Goal: Task Accomplishment & Management: Use online tool/utility

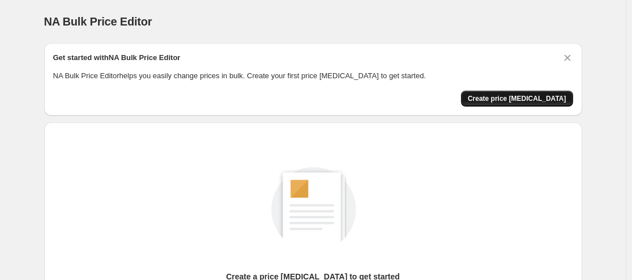
click at [508, 99] on span "Create price [MEDICAL_DATA]" at bounding box center [516, 98] width 98 height 9
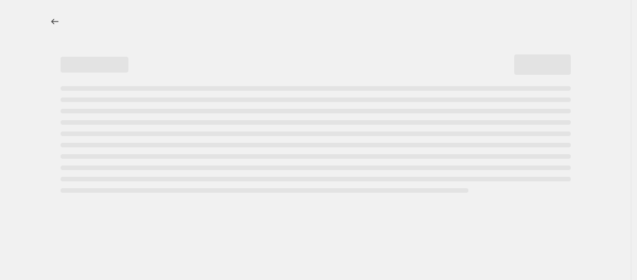
select select "percentage"
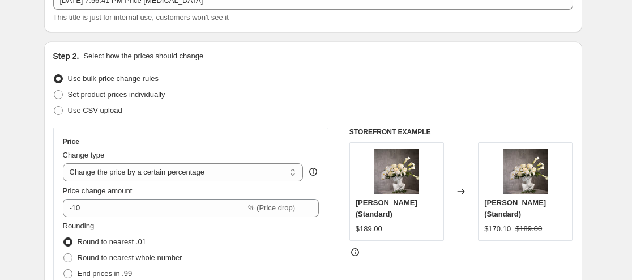
scroll to position [57, 0]
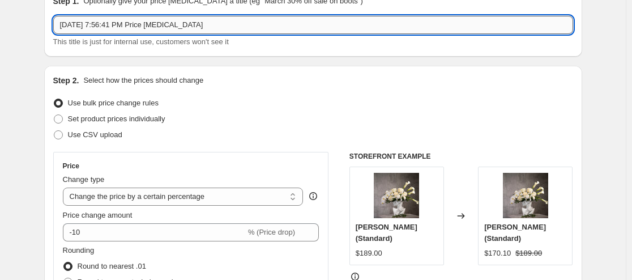
click at [185, 27] on input "[DATE] 7:56:41 PM Price [MEDICAL_DATA]" at bounding box center [313, 25] width 520 height 18
paste input "Valentine’s +20%"
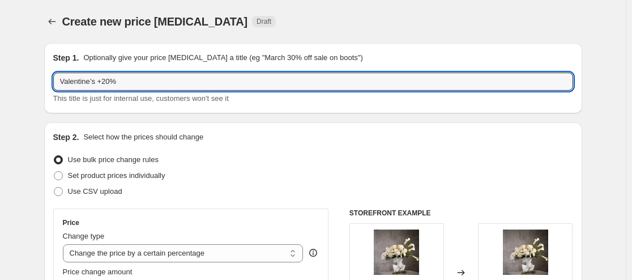
type input "Valentine’s +20%"
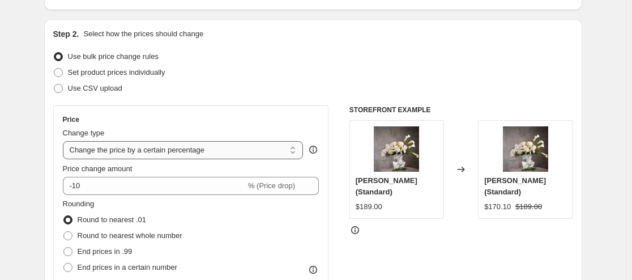
scroll to position [113, 0]
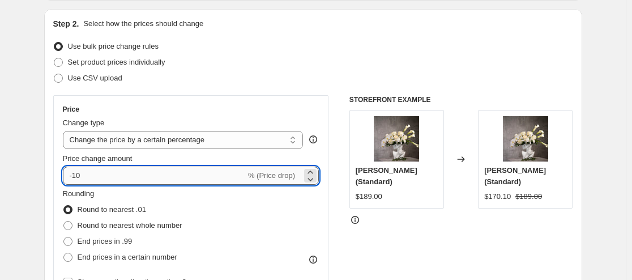
click at [95, 177] on input "-10" at bounding box center [154, 175] width 183 height 18
type input "20"
click at [258, 70] on div "Use CSV upload" at bounding box center [313, 78] width 520 height 16
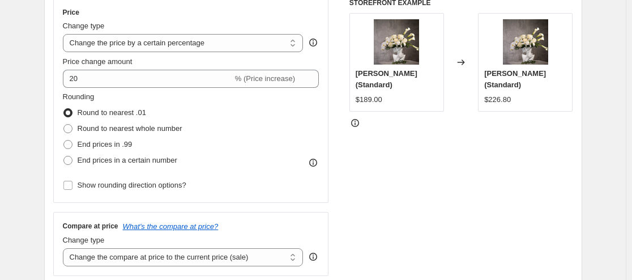
scroll to position [226, 0]
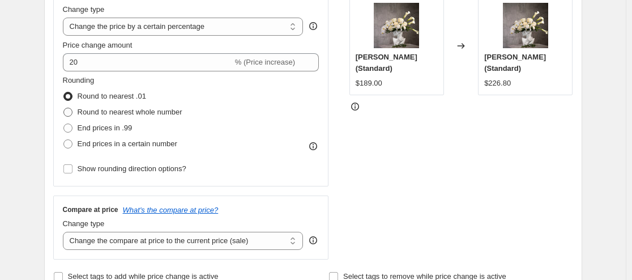
click at [110, 113] on span "Round to nearest whole number" at bounding box center [130, 112] width 105 height 8
click at [64, 108] on input "Round to nearest whole number" at bounding box center [63, 108] width 1 height 1
radio input "true"
click at [83, 130] on span "End prices in .99" at bounding box center [105, 127] width 55 height 8
click at [64, 124] on input "End prices in .99" at bounding box center [63, 123] width 1 height 1
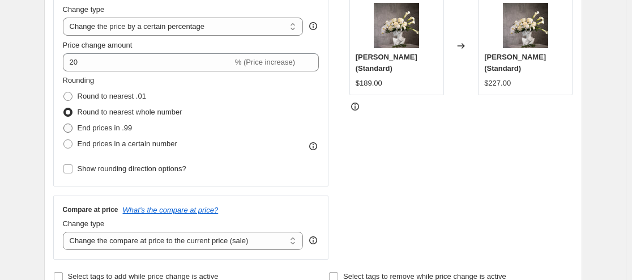
radio input "true"
click at [81, 145] on span "End prices in a certain number" at bounding box center [128, 143] width 100 height 8
click at [64, 140] on input "End prices in a certain number" at bounding box center [63, 139] width 1 height 1
radio input "true"
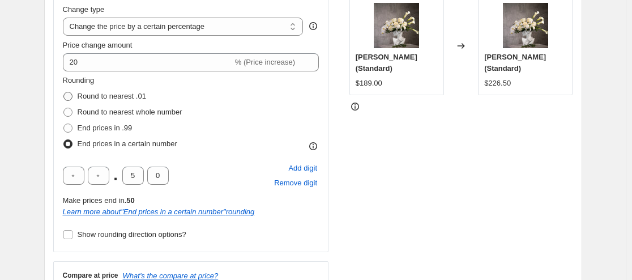
click at [85, 93] on span "Round to nearest .01" at bounding box center [112, 96] width 68 height 8
click at [64, 92] on input "Round to nearest .01" at bounding box center [63, 92] width 1 height 1
radio input "true"
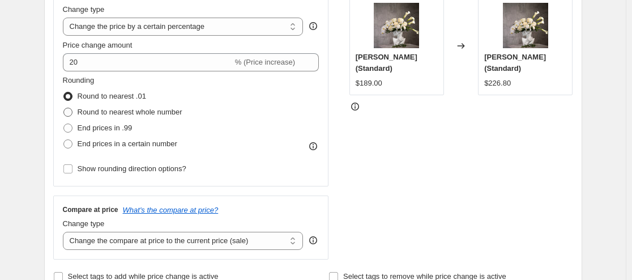
click at [101, 113] on span "Round to nearest whole number" at bounding box center [130, 112] width 105 height 8
click at [64, 108] on input "Round to nearest whole number" at bounding box center [63, 108] width 1 height 1
radio input "true"
click at [96, 99] on span "Round to nearest .01" at bounding box center [112, 96] width 68 height 8
click at [64, 92] on input "Round to nearest .01" at bounding box center [63, 92] width 1 height 1
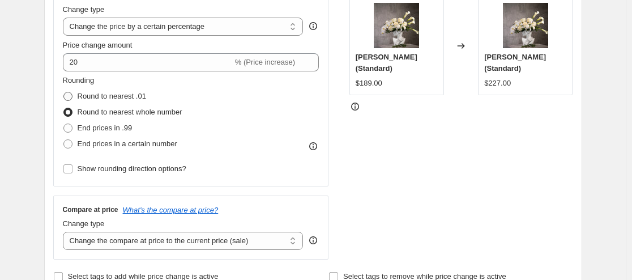
radio input "true"
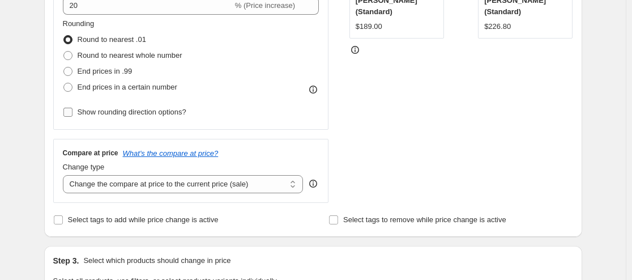
scroll to position [340, 0]
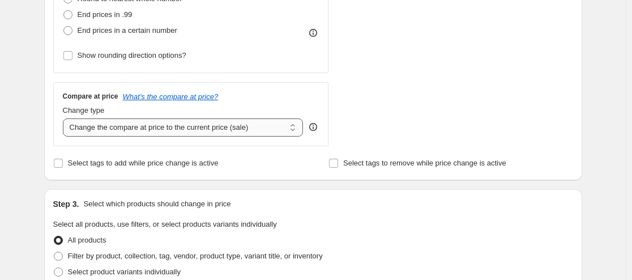
click at [186, 127] on select "Change the compare at price to the current price (sale) Change the compare at p…" at bounding box center [183, 127] width 241 height 18
click at [183, 124] on select "Change the compare at price to the current price (sale) Change the compare at p…" at bounding box center [183, 127] width 241 height 18
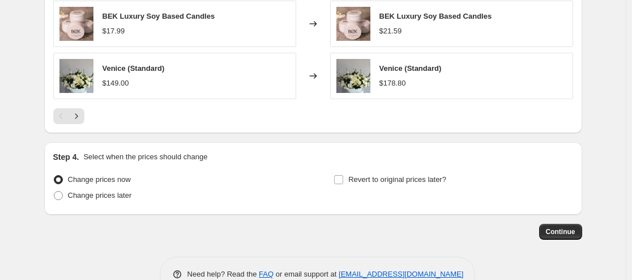
scroll to position [852, 0]
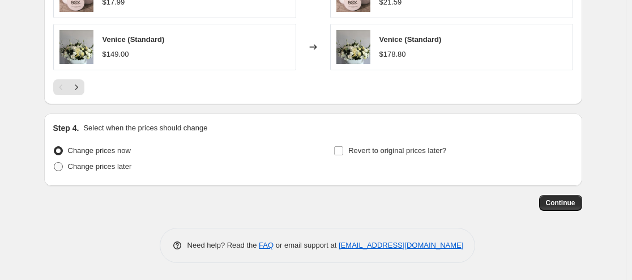
click at [72, 170] on span "Change prices later" at bounding box center [100, 166] width 64 height 8
click at [54, 162] on input "Change prices later" at bounding box center [54, 162] width 1 height 1
radio input "true"
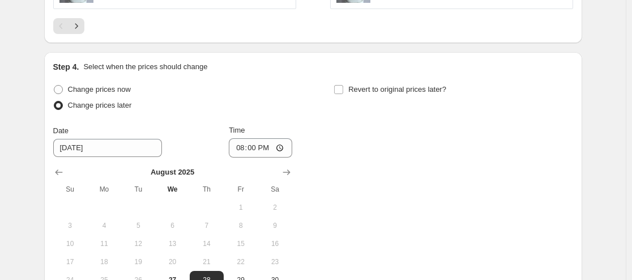
scroll to position [894, 0]
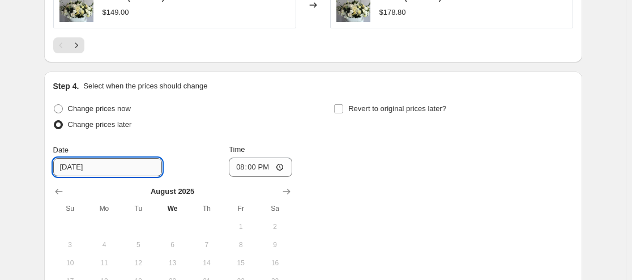
click at [65, 166] on input "[DATE]" at bounding box center [107, 167] width 109 height 18
click at [73, 165] on input "[DATE]" at bounding box center [107, 167] width 109 height 18
click at [68, 166] on input "[DATE]" at bounding box center [107, 167] width 109 height 18
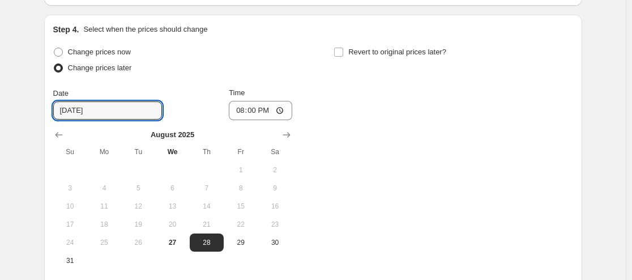
scroll to position [1007, 0]
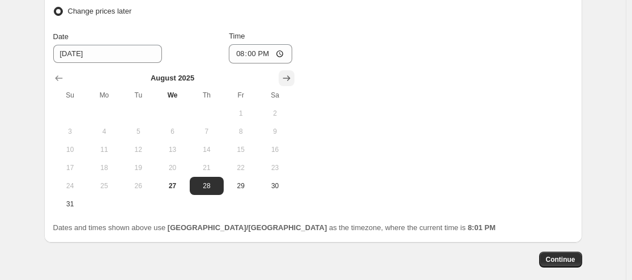
click at [290, 76] on icon "Show next month, September 2025" at bounding box center [285, 78] width 7 height 6
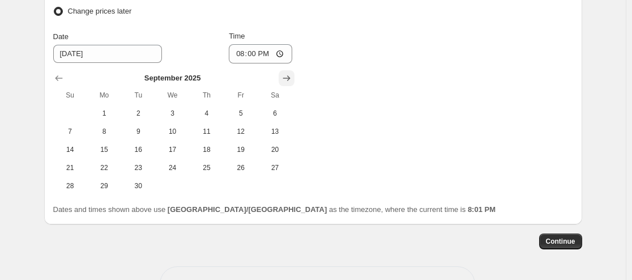
click at [290, 76] on icon "Show next month, October 2025" at bounding box center [285, 78] width 7 height 6
click at [290, 76] on icon "Show next month, November 2025" at bounding box center [285, 78] width 7 height 6
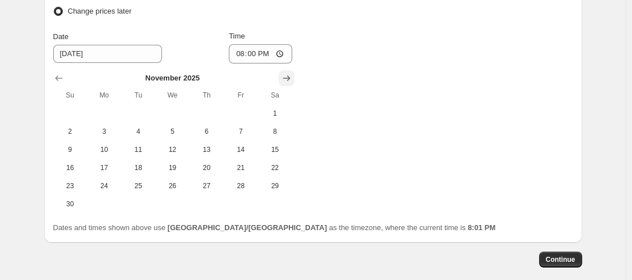
click at [290, 76] on icon "Show next month, December 2025" at bounding box center [285, 78] width 7 height 6
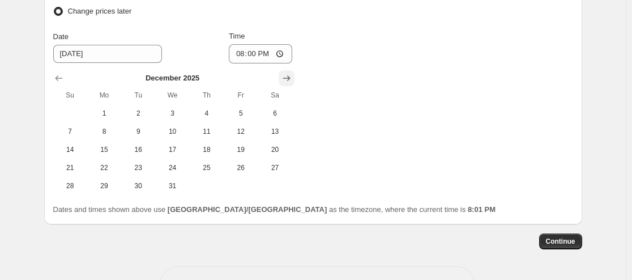
click at [290, 76] on icon "Show next month, January 2026" at bounding box center [285, 78] width 7 height 6
click at [290, 76] on icon "Show next month, February 2026" at bounding box center [285, 78] width 7 height 6
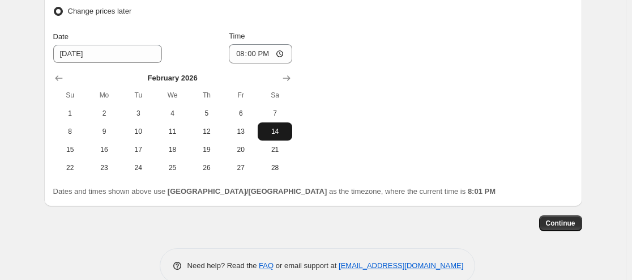
click at [277, 133] on span "14" at bounding box center [274, 131] width 25 height 9
type input "[DATE]"
click at [249, 54] on input "20:00" at bounding box center [260, 53] width 63 height 19
click at [270, 56] on input "20:00" at bounding box center [260, 53] width 63 height 19
click at [239, 52] on input "08:00" at bounding box center [260, 53] width 63 height 19
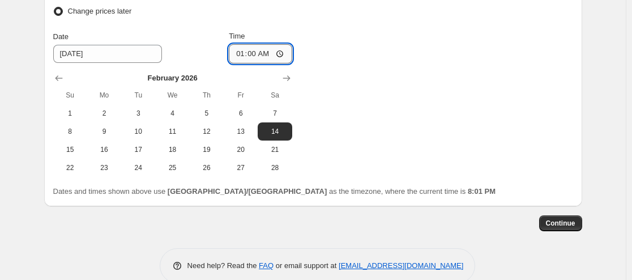
type input "00:00"
click at [346, 111] on div "Change prices now Change prices later Date [DATE] Time 00:00 [DATE] Su Mo Tu We…" at bounding box center [313, 82] width 520 height 189
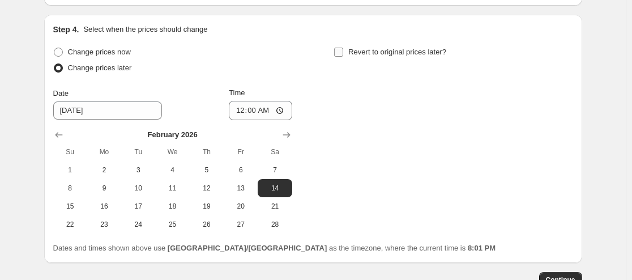
click at [343, 53] on input "Revert to original prices later?" at bounding box center [338, 52] width 9 height 9
checkbox input "true"
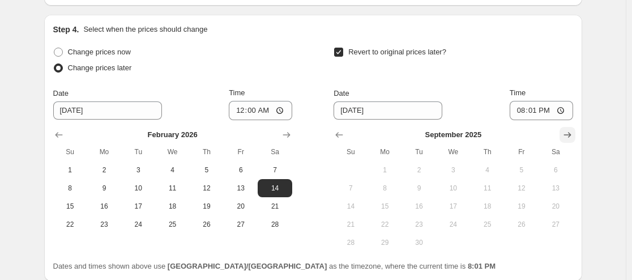
click at [565, 136] on icon "Show next month, October 2025" at bounding box center [566, 134] width 11 height 11
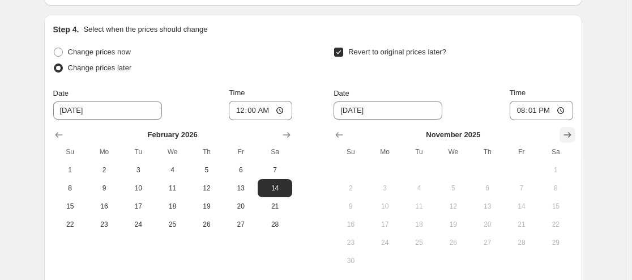
click at [565, 136] on icon "Show next month, December 2025" at bounding box center [566, 134] width 11 height 11
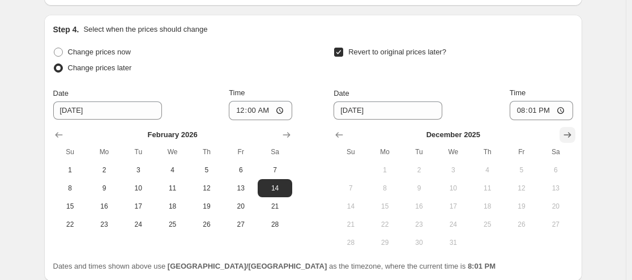
click at [565, 136] on icon "Show next month, January 2026" at bounding box center [566, 134] width 11 height 11
click at [565, 136] on icon "Show next month, February 2026" at bounding box center [566, 134] width 11 height 11
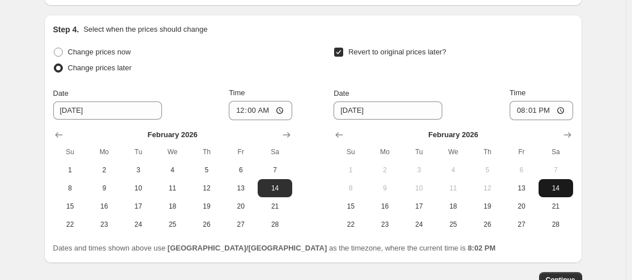
click at [557, 186] on span "14" at bounding box center [555, 187] width 25 height 9
type input "[DATE]"
click at [528, 104] on input "20:01" at bounding box center [540, 110] width 63 height 19
paste input "13"
type input "23:59"
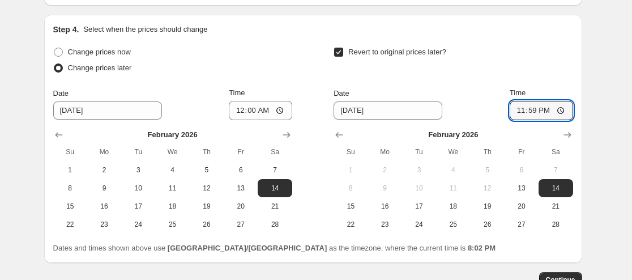
click at [452, 72] on div "Revert to original prices later?" at bounding box center [452, 61] width 239 height 34
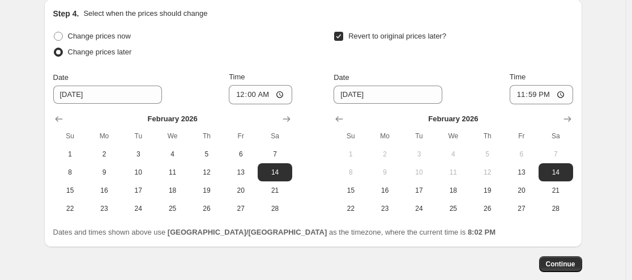
scroll to position [971, 0]
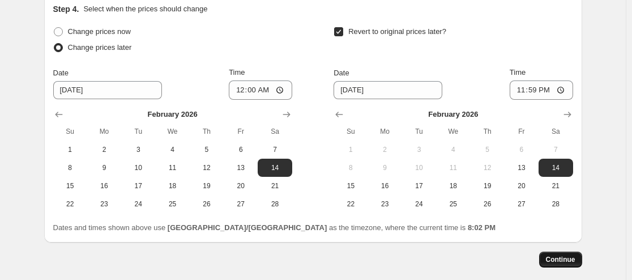
click at [556, 259] on span "Continue" at bounding box center [560, 259] width 29 height 9
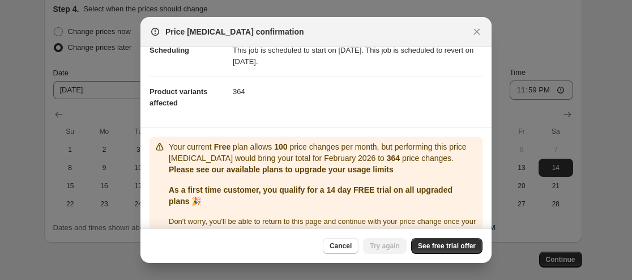
scroll to position [138, 0]
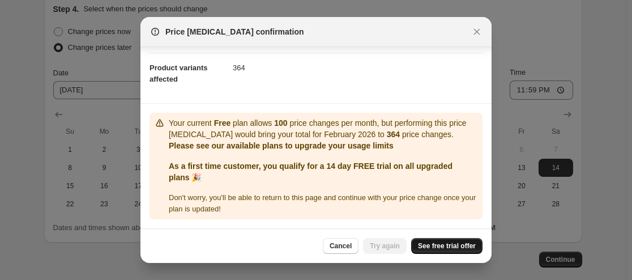
click at [434, 246] on span "See free trial offer" at bounding box center [447, 245] width 58 height 9
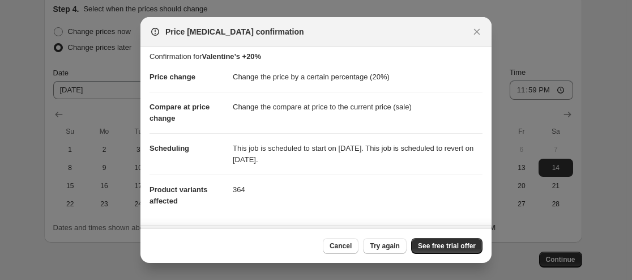
scroll to position [0, 0]
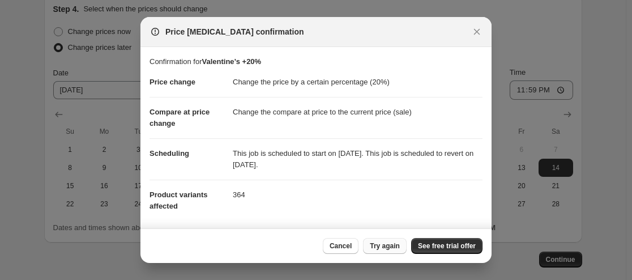
click at [381, 245] on span "Try again" at bounding box center [385, 245] width 30 height 9
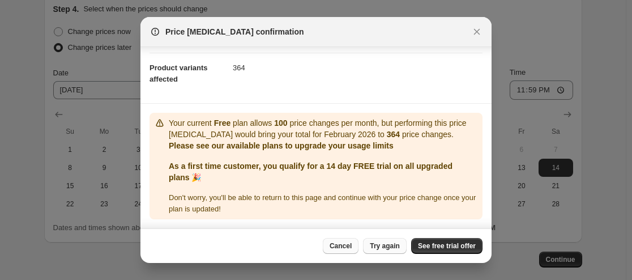
scroll to position [138, 0]
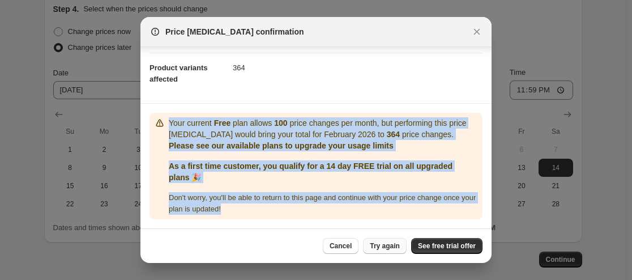
drag, startPoint x: 276, startPoint y: 209, endPoint x: 168, endPoint y: 108, distance: 148.2
click at [168, 117] on div "Your current Free plan allows 100 price changes per month, but performing this …" at bounding box center [316, 165] width 324 height 97
copy div "Your current Free plan allows 100 price changes per month, but performing this …"
click at [474, 32] on icon "Close" at bounding box center [476, 31] width 11 height 11
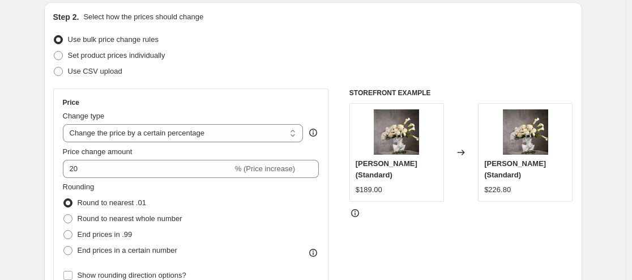
scroll to position [122, 0]
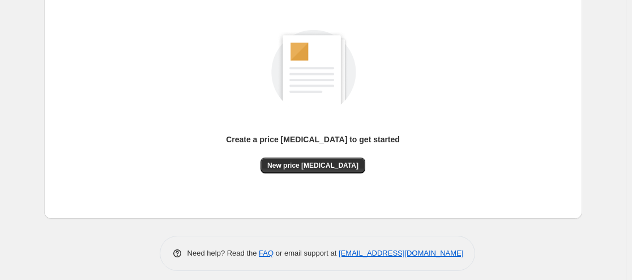
scroll to position [144, 0]
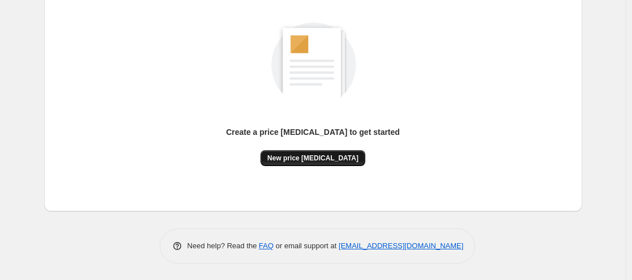
click at [307, 157] on span "New price [MEDICAL_DATA]" at bounding box center [312, 157] width 91 height 9
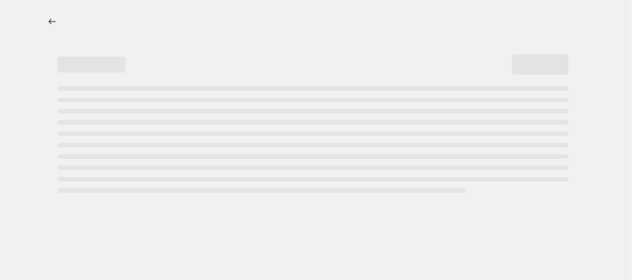
select select "percentage"
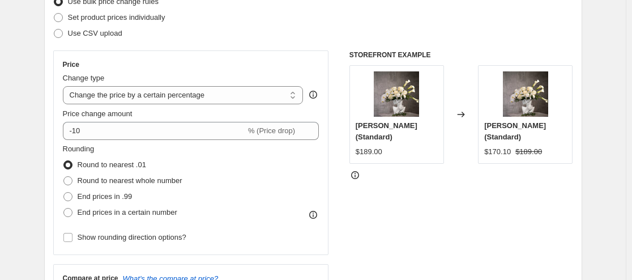
scroll to position [170, 0]
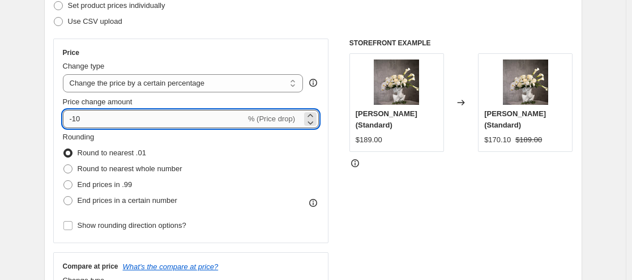
click at [134, 121] on input "-10" at bounding box center [154, 119] width 183 height 18
type input "20"
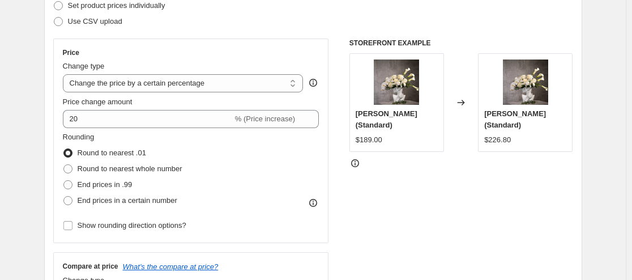
click at [181, 55] on div "Price" at bounding box center [191, 52] width 256 height 9
click at [175, 85] on select "Change the price to a certain amount Change the price by a certain amount Chang…" at bounding box center [183, 83] width 241 height 18
click at [186, 53] on div "Price" at bounding box center [191, 52] width 256 height 9
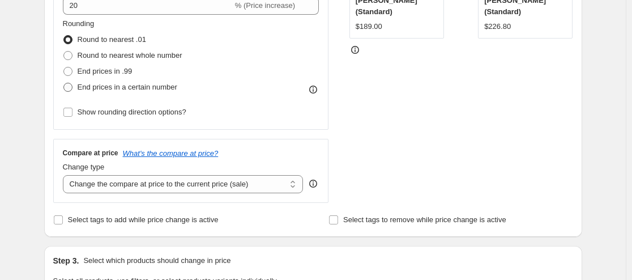
scroll to position [396, 0]
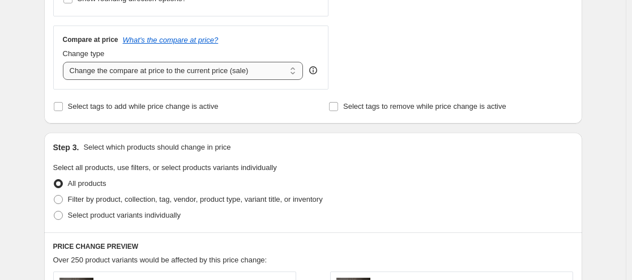
click at [176, 74] on select "Change the compare at price to the current price (sale) Change the compare at p…" at bounding box center [183, 71] width 241 height 18
click at [177, 74] on select "Change the compare at price to the current price (sale) Change the compare at p…" at bounding box center [183, 71] width 241 height 18
click at [177, 73] on select "Change the compare at price to the current price (sale) Change the compare at p…" at bounding box center [183, 71] width 241 height 18
click at [95, 108] on span "Select tags to add while price change is active" at bounding box center [143, 106] width 151 height 8
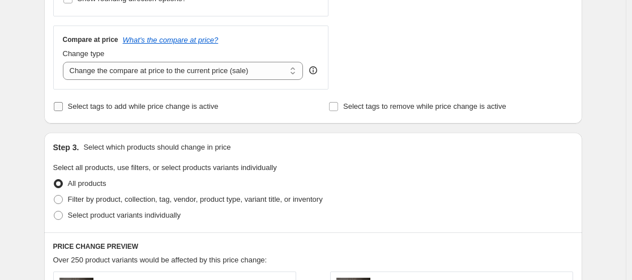
click at [63, 108] on input "Select tags to add while price change is active" at bounding box center [58, 106] width 9 height 9
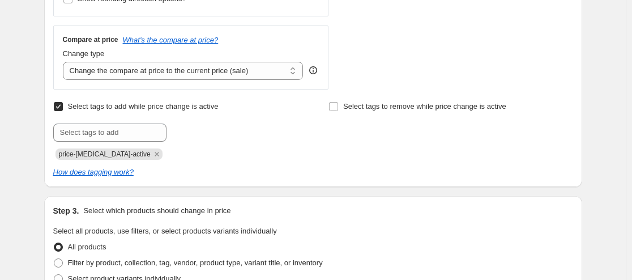
click at [58, 106] on input "Select tags to add while price change is active" at bounding box center [58, 106] width 9 height 9
checkbox input "false"
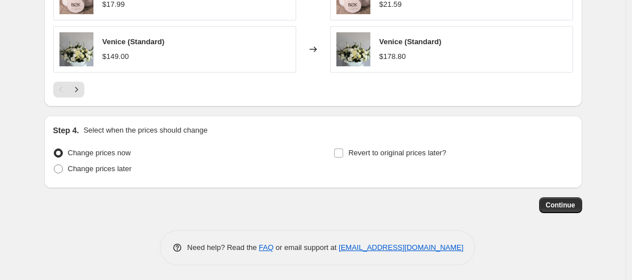
scroll to position [852, 0]
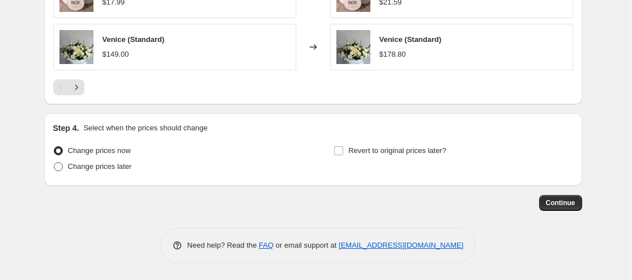
click at [80, 164] on span "Change prices later" at bounding box center [100, 166] width 64 height 8
click at [54, 162] on input "Change prices later" at bounding box center [54, 162] width 1 height 1
radio input "true"
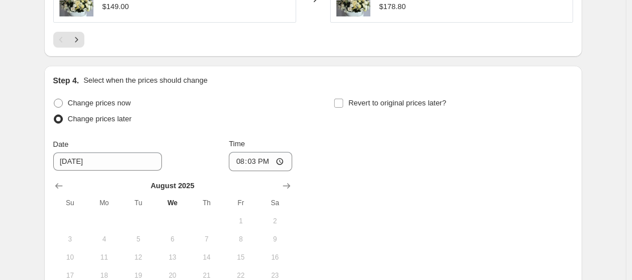
scroll to position [965, 0]
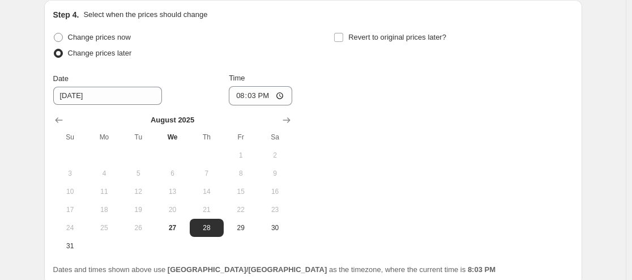
click at [299, 121] on div "Change prices now Change prices later Date 8/28/2025 Time 20:03 August 2025 Su …" at bounding box center [313, 141] width 520 height 225
click at [290, 119] on icon "Show next month, September 2025" at bounding box center [285, 120] width 7 height 6
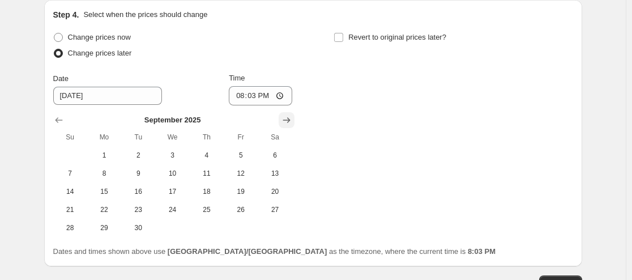
click at [290, 119] on icon "Show next month, October 2025" at bounding box center [285, 120] width 7 height 6
click at [290, 119] on icon "Show next month, November 2025" at bounding box center [285, 120] width 7 height 6
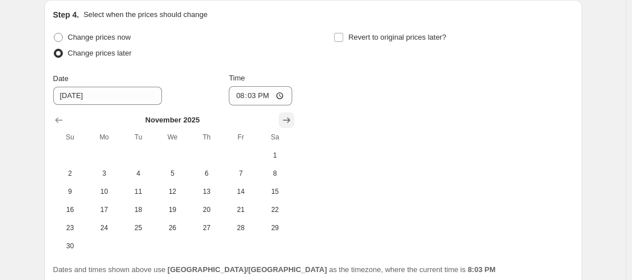
click at [290, 119] on icon "Show next month, December 2025" at bounding box center [285, 120] width 7 height 6
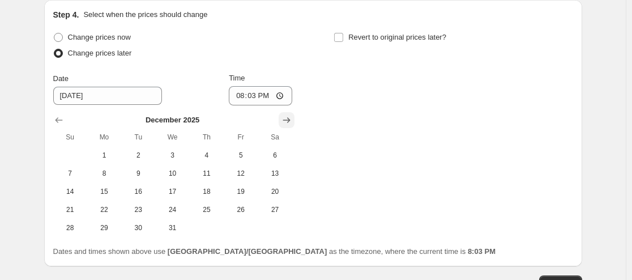
click at [288, 116] on icon "Show next month, January 2026" at bounding box center [286, 119] width 11 height 11
click at [287, 122] on icon "Show next month, February 2026" at bounding box center [286, 119] width 11 height 11
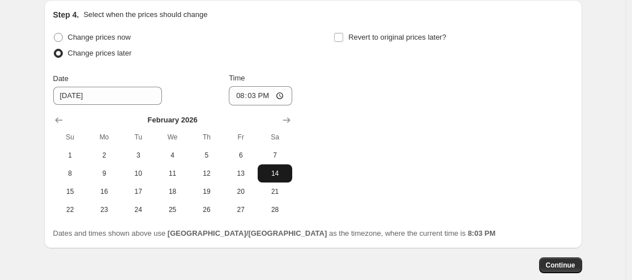
click at [275, 171] on span "14" at bounding box center [274, 173] width 25 height 9
type input "[DATE]"
click at [244, 94] on input "20:03" at bounding box center [260, 95] width 63 height 19
